Goal: Task Accomplishment & Management: Manage account settings

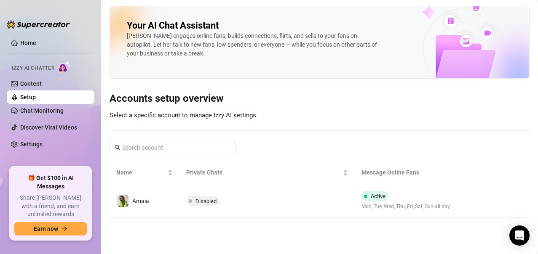
click at [32, 94] on link "Setup" at bounding box center [28, 97] width 16 height 7
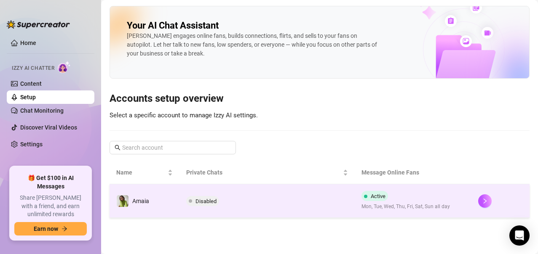
click at [458, 196] on td "Active Mon, Tue, Wed, Thu, Fri, Sat, Sun all day" at bounding box center [413, 201] width 117 height 34
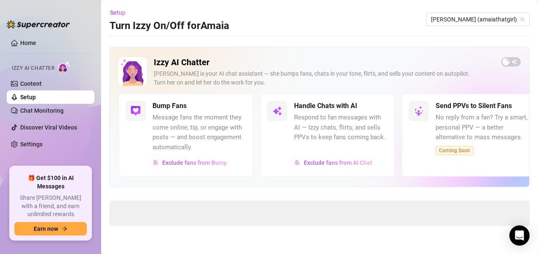
click at [458, 196] on div "Izzy AI Chatter [PERSON_NAME] is your AI chat assistant — she bumps fans, chats…" at bounding box center [319, 136] width 420 height 179
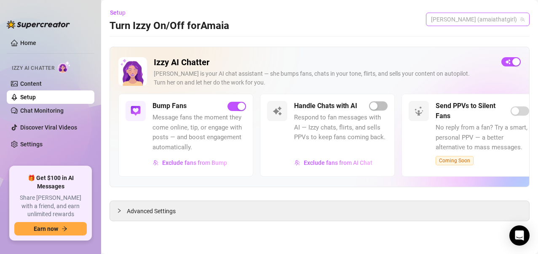
click at [501, 23] on span "[PERSON_NAME] (amaiathatgirl)" at bounding box center [477, 19] width 93 height 13
click at [502, 18] on span "[PERSON_NAME] (amaiathatgirl)" at bounding box center [477, 19] width 93 height 13
click at [487, 16] on span "[PERSON_NAME] (amaiathatgirl)" at bounding box center [477, 19] width 93 height 13
click at [403, 24] on div "Setup Turn Izzy On/Off for [PERSON_NAME] (amaiathatgirl)" at bounding box center [319, 19] width 420 height 27
click at [385, 105] on span "button" at bounding box center [378, 105] width 19 height 9
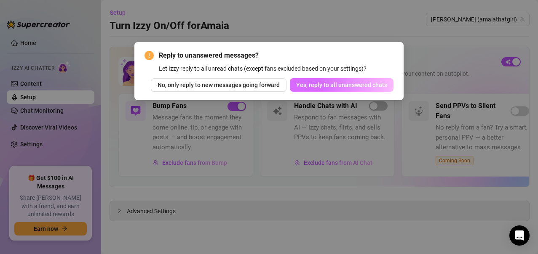
click at [345, 82] on span "Yes, reply to all unanswered chats" at bounding box center [341, 85] width 91 height 7
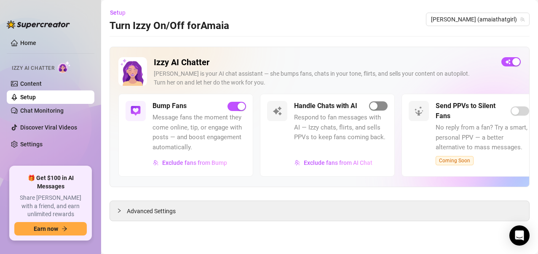
click at [378, 106] on button "button" at bounding box center [378, 105] width 19 height 9
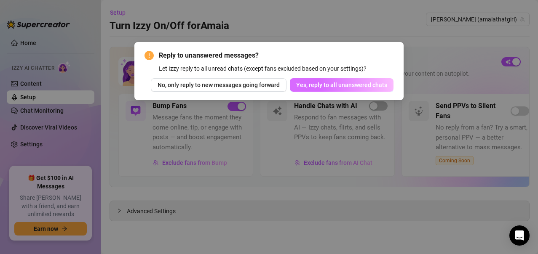
click at [351, 85] on span "Yes, reply to all unanswered chats" at bounding box center [341, 85] width 91 height 7
